Goal: Check status: Check status

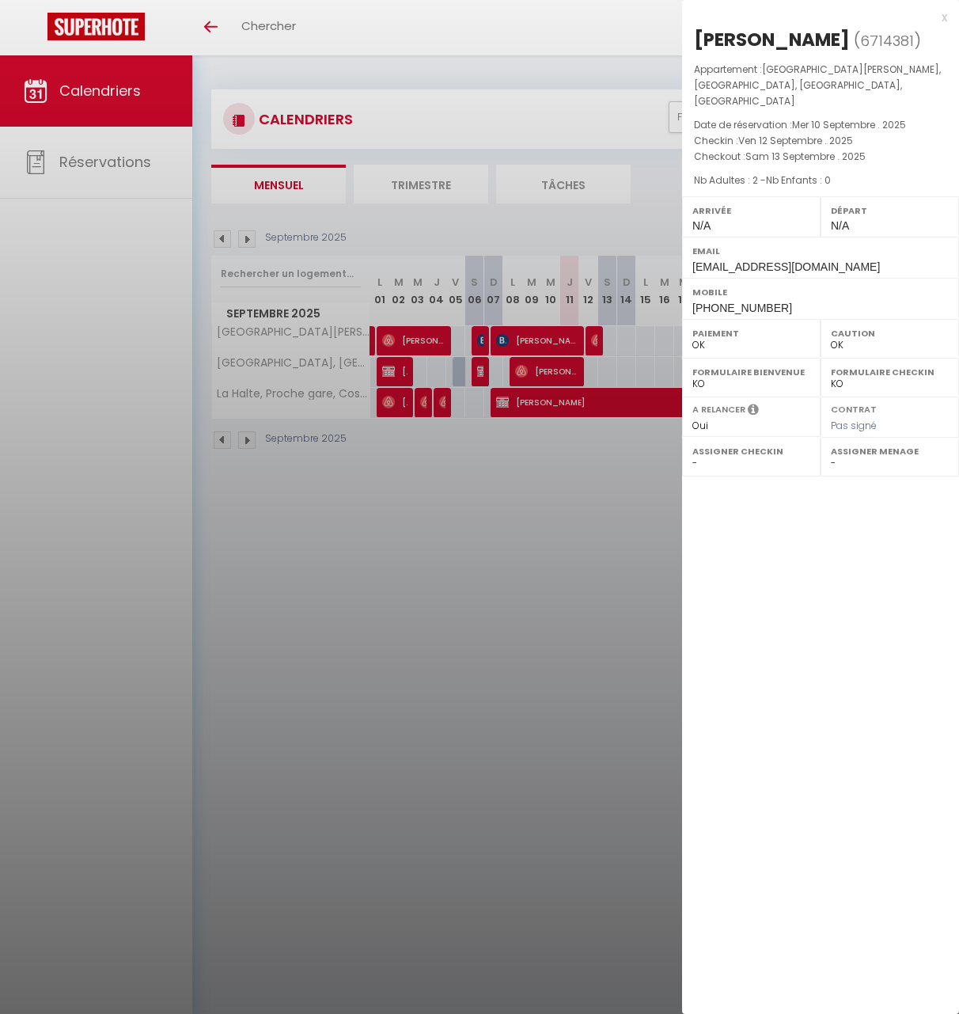
select select "0"
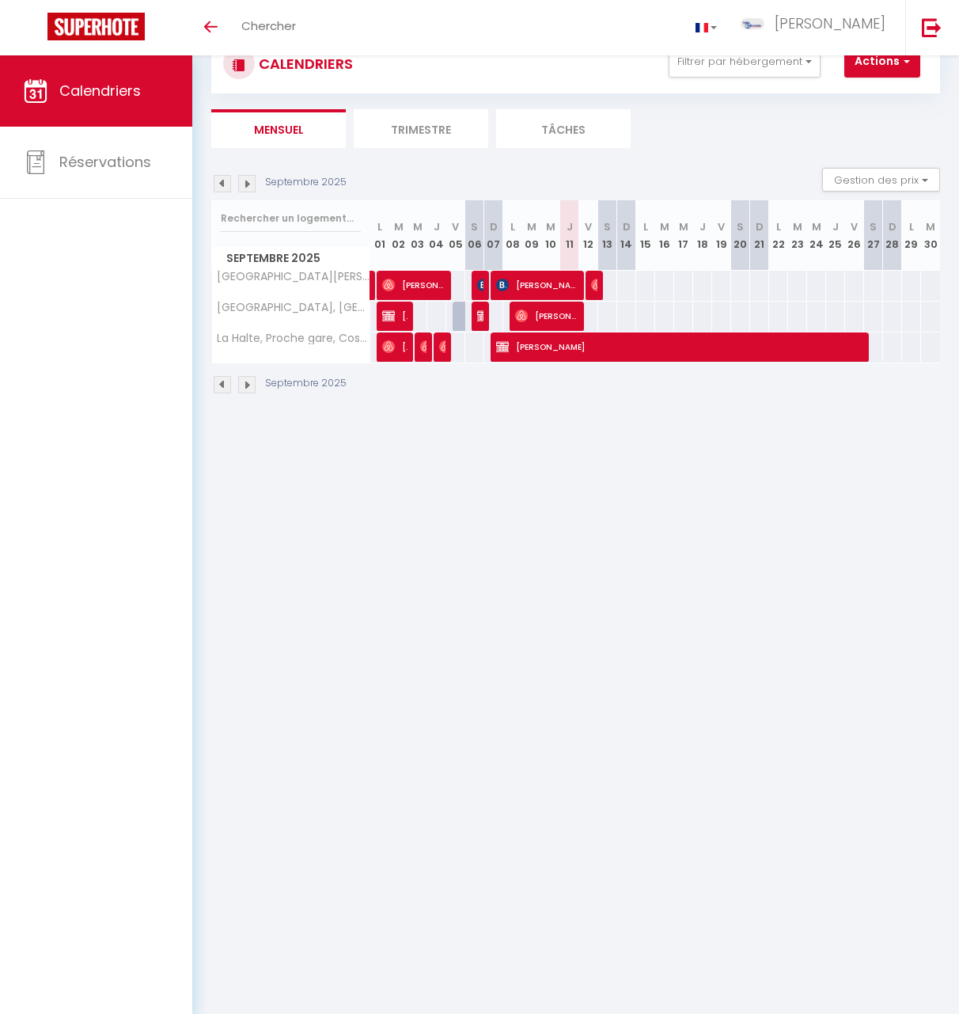
click at [253, 186] on img at bounding box center [246, 183] width 17 height 17
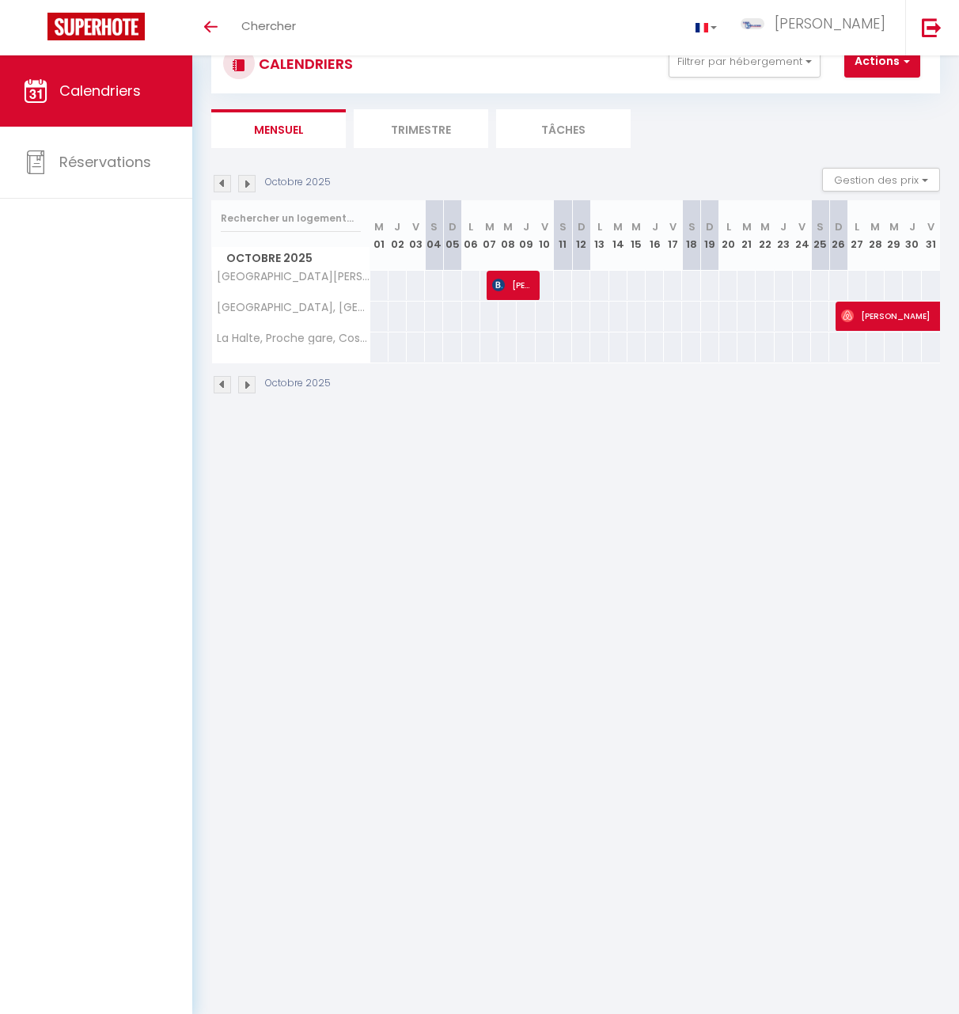
click at [222, 184] on img at bounding box center [222, 183] width 17 height 17
